Goal: Check status: Check status

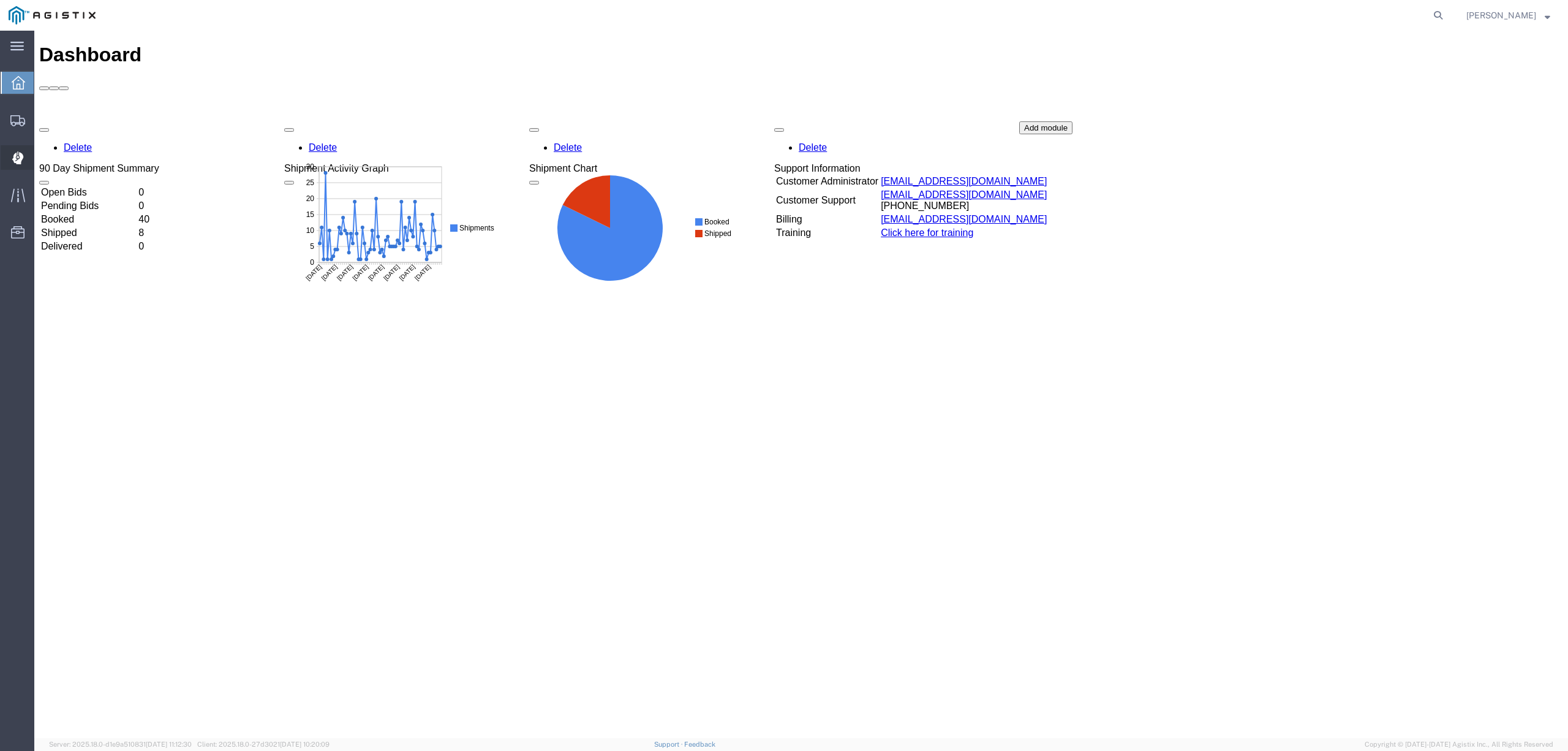
drag, startPoint x: 21, startPoint y: 150, endPoint x: 42, endPoint y: 168, distance: 27.7
click at [20, 150] on div at bounding box center [18, 157] width 34 height 25
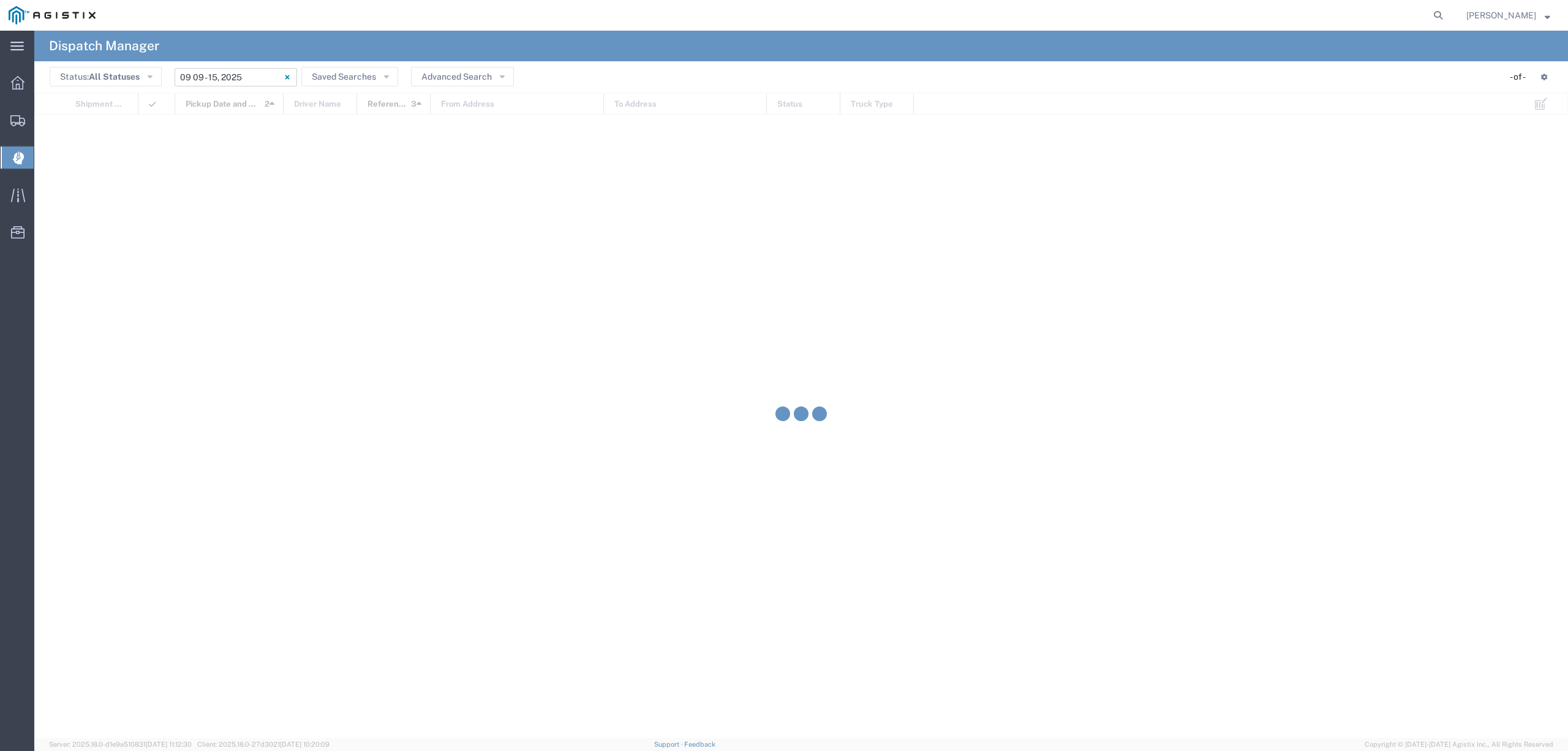
click at [206, 74] on input "[DATE] - [DATE]" at bounding box center [236, 77] width 123 height 19
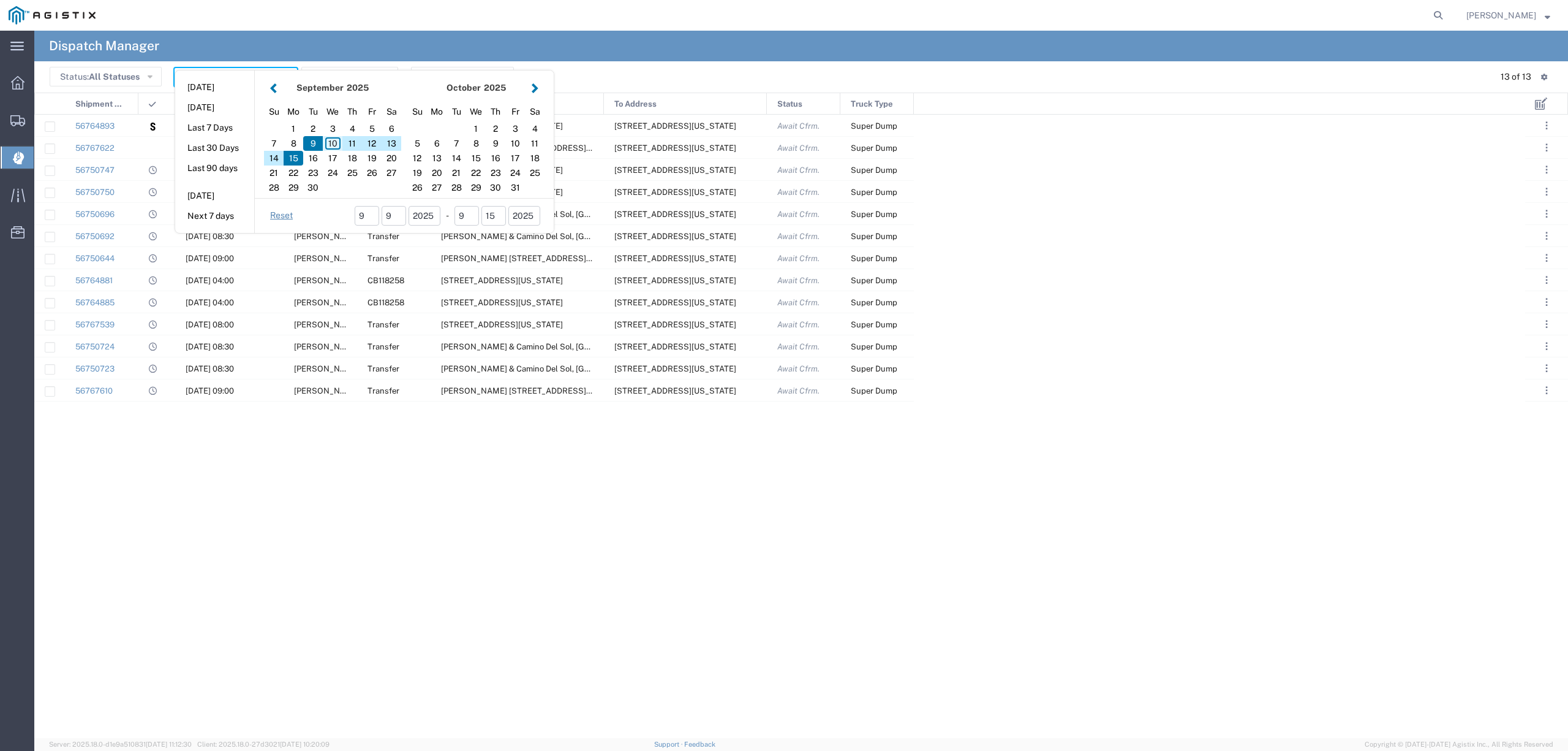
click at [338, 144] on div "10" at bounding box center [332, 144] width 19 height 15
type input "[DATE]"
type input "[DATE] - [DATE]"
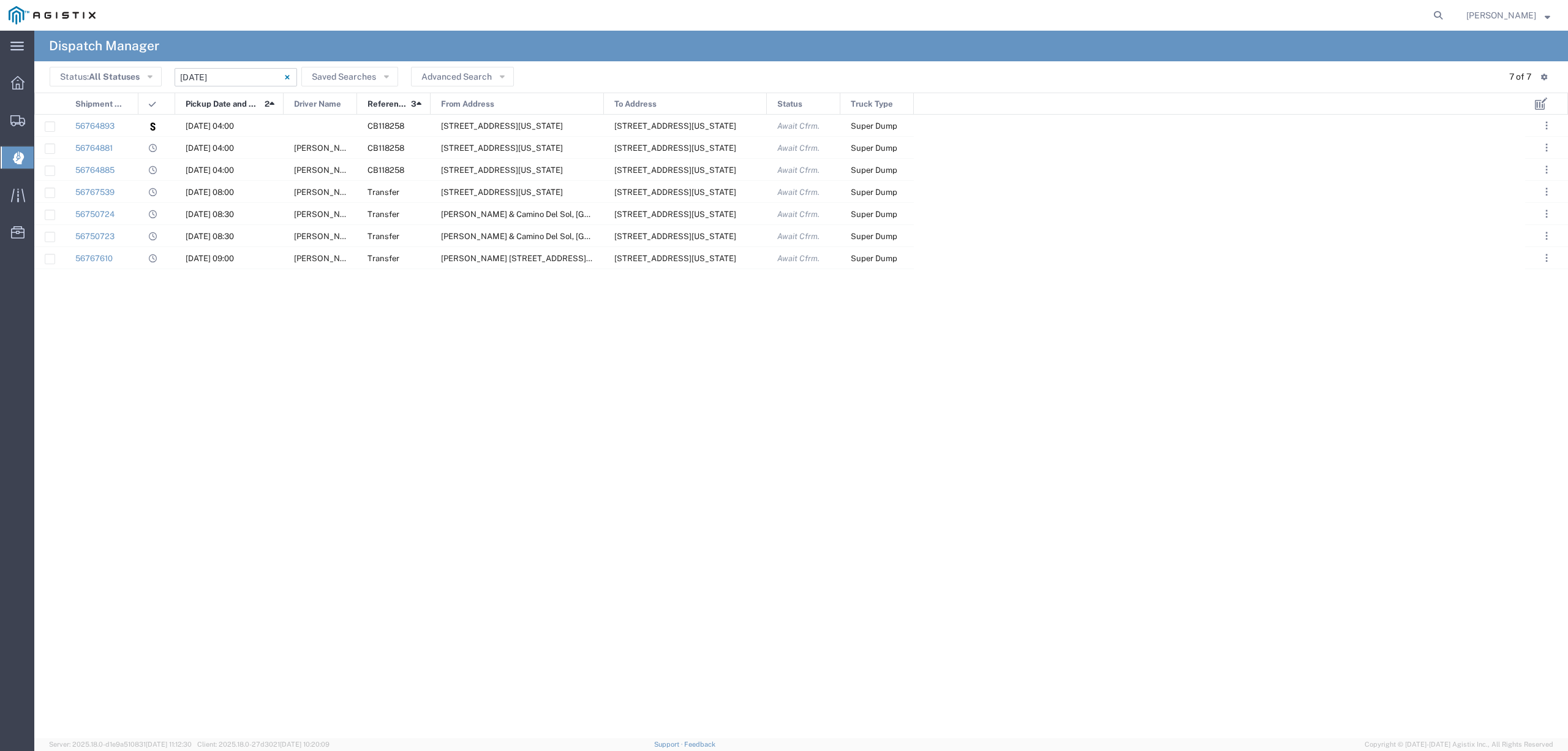
click at [216, 74] on input "[DATE] - [DATE]" at bounding box center [236, 77] width 123 height 19
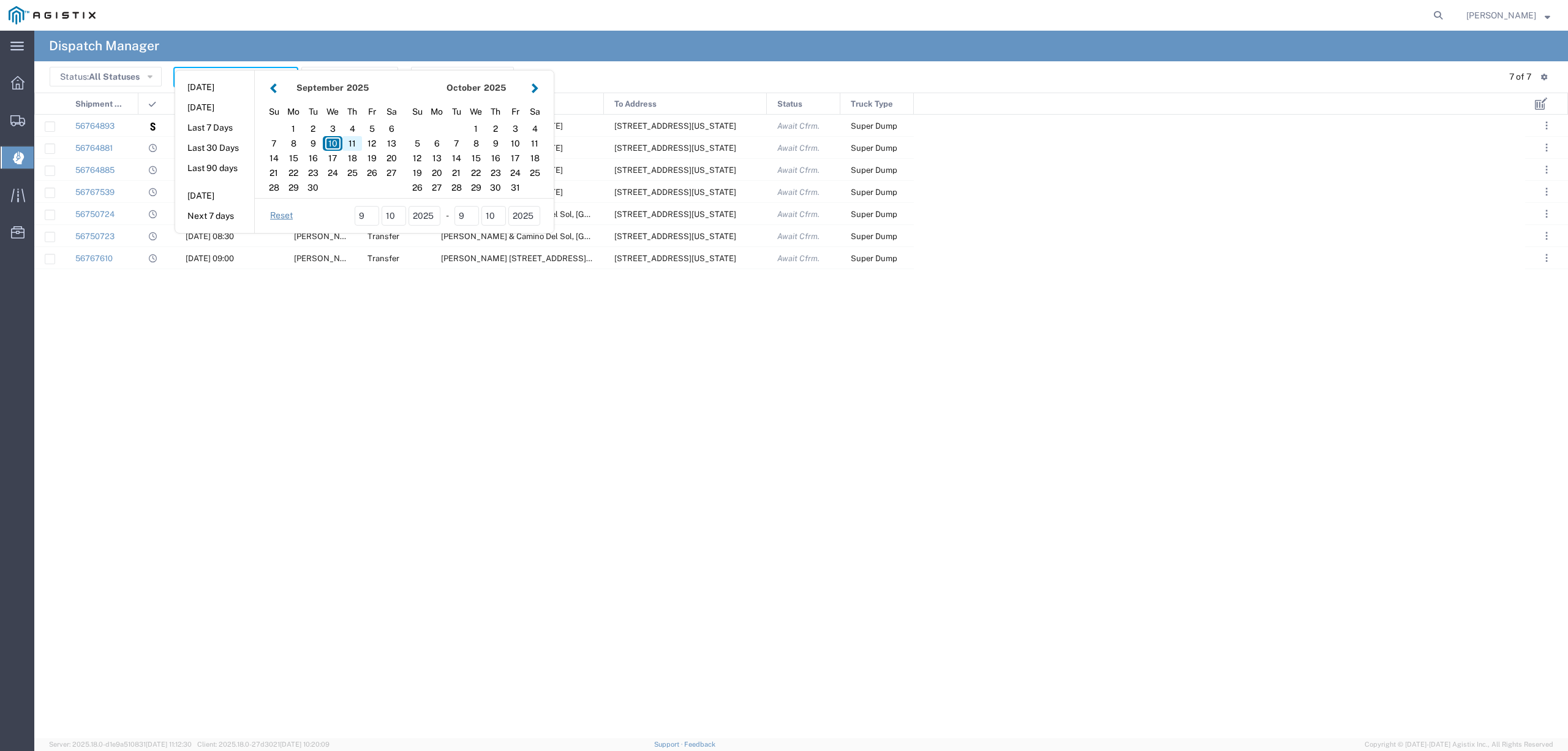
click at [346, 143] on div "11" at bounding box center [352, 144] width 19 height 15
type input "[DATE]"
type input "[DATE] - [DATE]"
